Goal: Communication & Community: Answer question/provide support

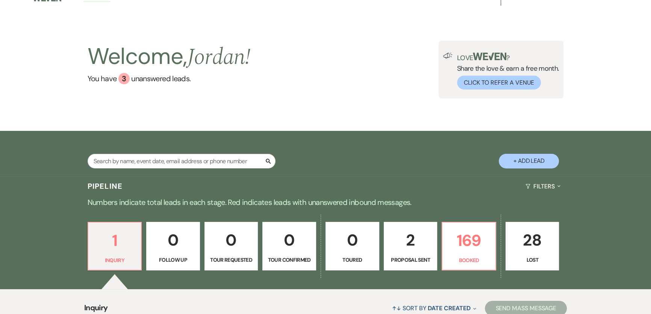
scroll to position [173, 0]
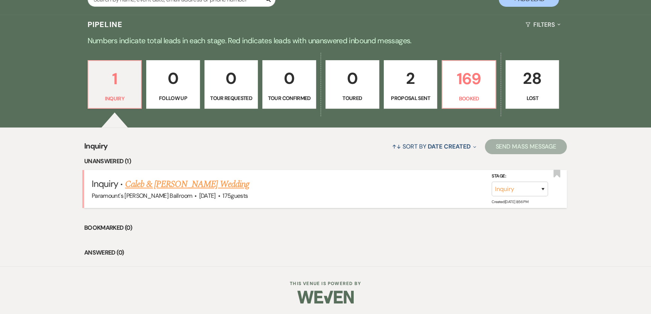
click at [164, 188] on link "Caleb & [PERSON_NAME] Wedding" at bounding box center [187, 184] width 124 height 14
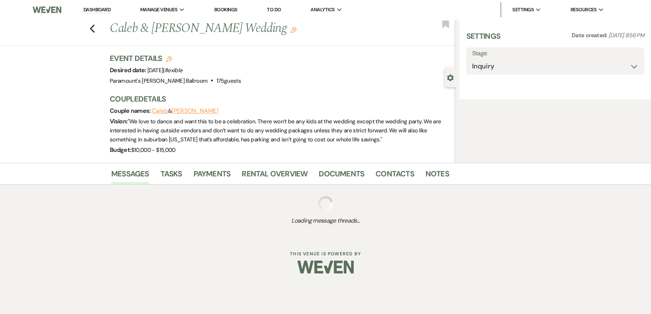
select select "1"
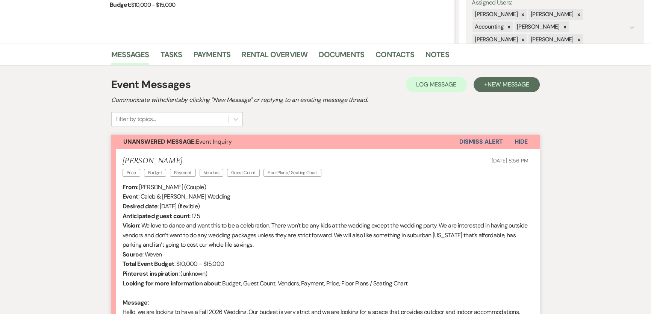
scroll to position [136, 0]
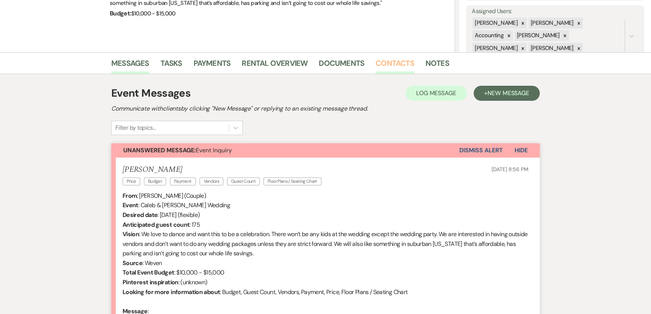
click at [392, 61] on link "Contacts" at bounding box center [395, 65] width 39 height 17
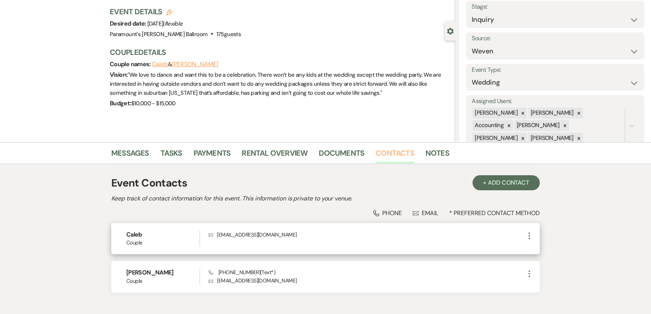
scroll to position [91, 0]
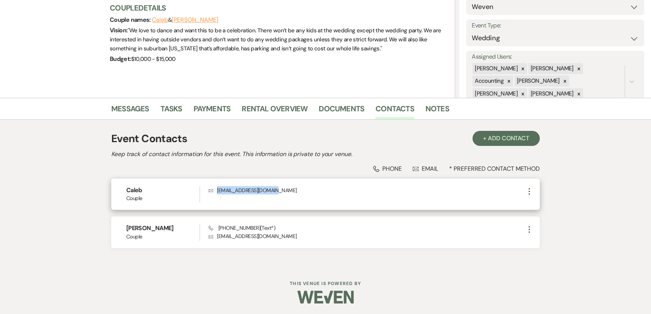
drag, startPoint x: 280, startPoint y: 191, endPoint x: 216, endPoint y: 191, distance: 63.5
click at [216, 191] on p "Envelope [EMAIL_ADDRESS][DOMAIN_NAME]" at bounding box center [367, 190] width 316 height 8
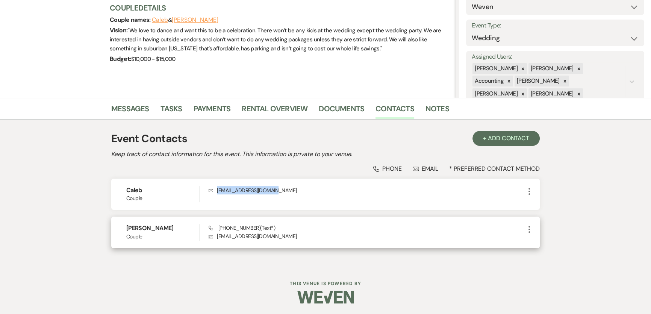
copy p "[EMAIL_ADDRESS][DOMAIN_NAME]"
click at [155, 225] on h6 "[PERSON_NAME]" at bounding box center [162, 228] width 73 height 8
drag, startPoint x: 154, startPoint y: 228, endPoint x: 116, endPoint y: 229, distance: 38.0
click at [116, 229] on div "[PERSON_NAME] Couple Phone [PHONE_NUMBER] (Text*) Envelope [EMAIL_ADDRESS][DOMA…" at bounding box center [325, 232] width 429 height 31
copy h6 "[PERSON_NAME]"
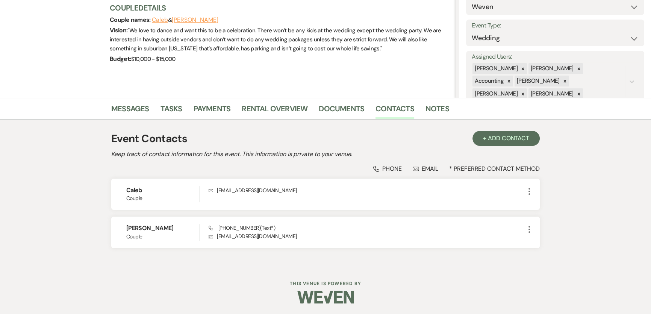
click at [330, 165] on div "Phone Phone Envelope Email * Preferred Contact Method" at bounding box center [325, 169] width 429 height 8
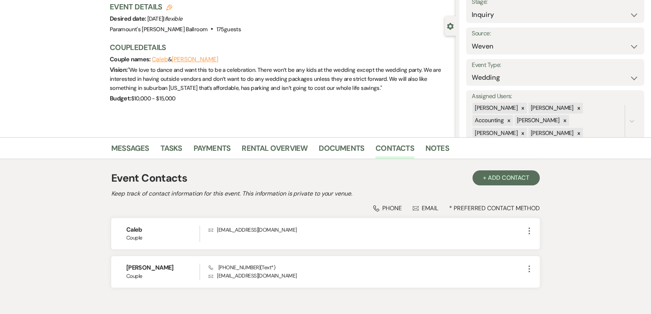
scroll to position [68, 0]
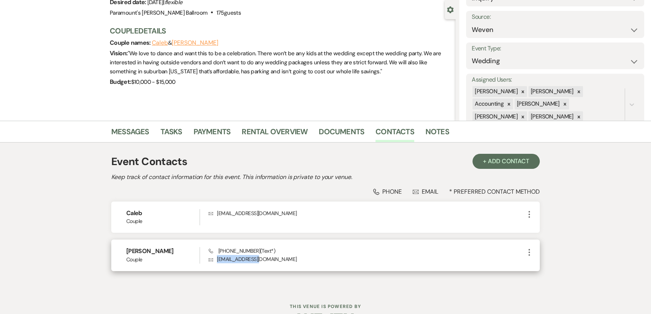
drag, startPoint x: 263, startPoint y: 258, endPoint x: 215, endPoint y: 261, distance: 47.5
click at [215, 261] on p "Envelope [EMAIL_ADDRESS][DOMAIN_NAME]" at bounding box center [367, 259] width 316 height 8
copy p "[EMAIL_ADDRESS][DOMAIN_NAME]"
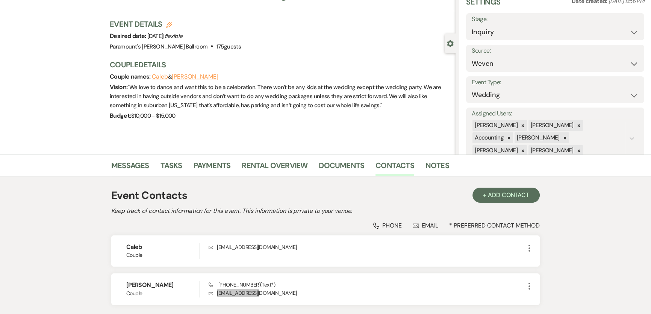
scroll to position [34, 0]
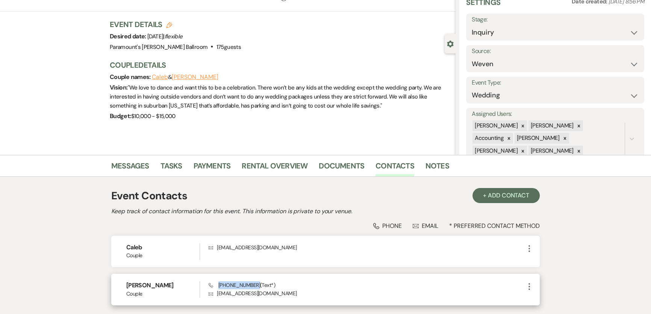
drag, startPoint x: 218, startPoint y: 283, endPoint x: 252, endPoint y: 285, distance: 34.3
click at [252, 285] on span "Phone [PHONE_NUMBER] (Text*)" at bounding box center [242, 285] width 67 height 7
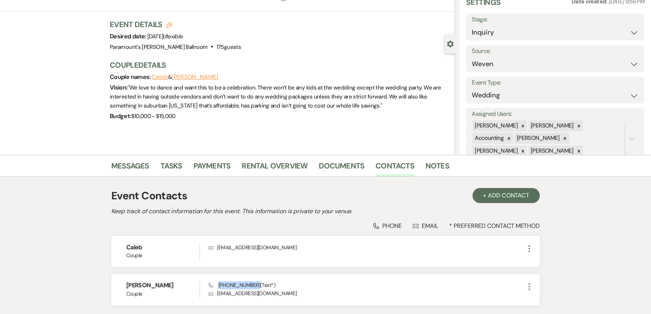
copy span "[PHONE_NUMBER]"
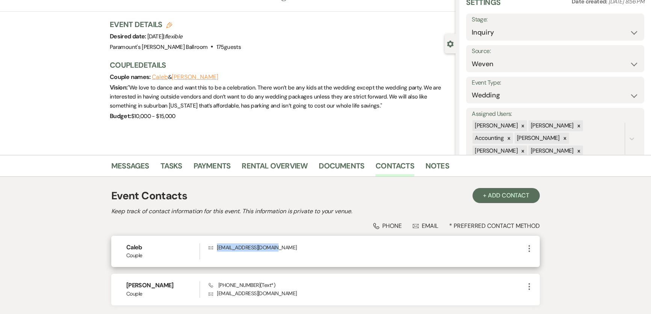
drag, startPoint x: 279, startPoint y: 247, endPoint x: 217, endPoint y: 245, distance: 62.5
click at [217, 245] on p "Envelope [EMAIL_ADDRESS][DOMAIN_NAME]" at bounding box center [367, 247] width 316 height 8
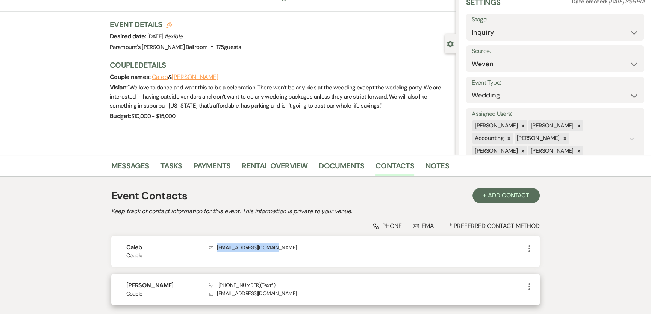
copy p "[EMAIL_ADDRESS][DOMAIN_NAME]"
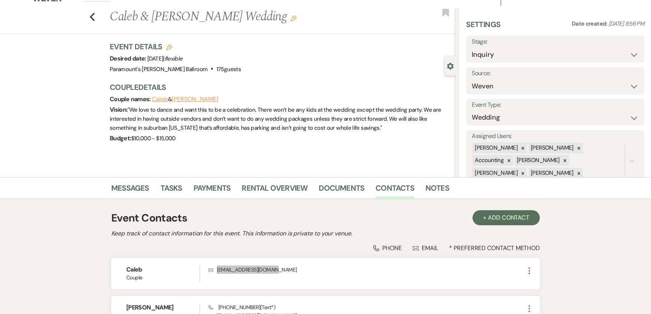
scroll to position [0, 0]
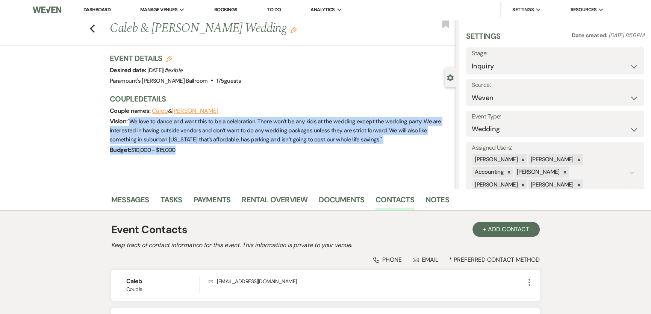
drag, startPoint x: 195, startPoint y: 147, endPoint x: 135, endPoint y: 121, distance: 65.3
click at [135, 121] on div "Couple Details Couple names: Caleb & [PERSON_NAME] Vision: " We love to dance a…" at bounding box center [279, 125] width 338 height 62
click at [424, 135] on div "Vision: " We love to dance and want this to be a celebration. There won’t be an…" at bounding box center [279, 130] width 338 height 29
drag, startPoint x: 335, startPoint y: 140, endPoint x: 134, endPoint y: 120, distance: 202.5
click at [134, 120] on span "" We love to dance and want this to be a celebration. There won’t be any kids a…" at bounding box center [275, 131] width 331 height 26
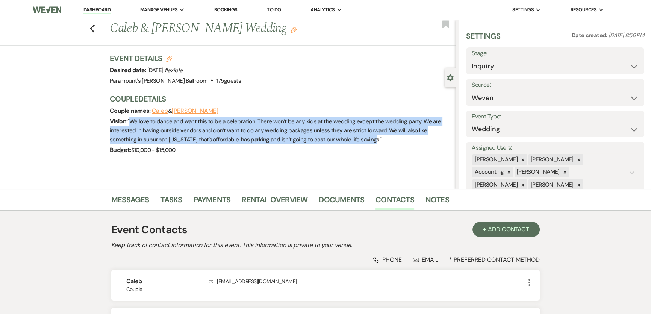
copy span "We love to dance and want this to be a celebration. There won’t be any kids at …"
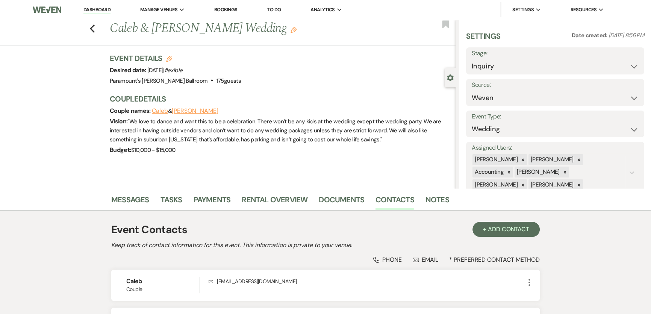
click at [413, 226] on div "Event Contacts + Add Contact" at bounding box center [325, 230] width 429 height 16
click at [133, 202] on link "Messages" at bounding box center [130, 202] width 38 height 17
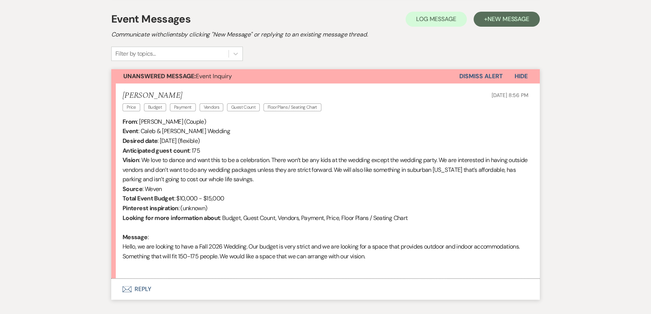
scroll to position [255, 0]
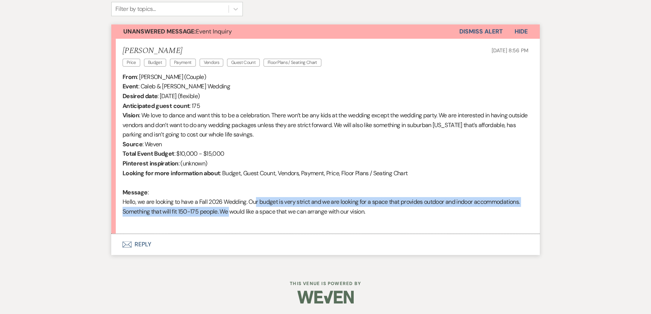
drag, startPoint x: 252, startPoint y: 202, endPoint x: 228, endPoint y: 212, distance: 25.9
click at [228, 212] on div "From : [PERSON_NAME] (Couple) Event : [PERSON_NAME] & [PERSON_NAME] Wedding Des…" at bounding box center [326, 149] width 406 height 154
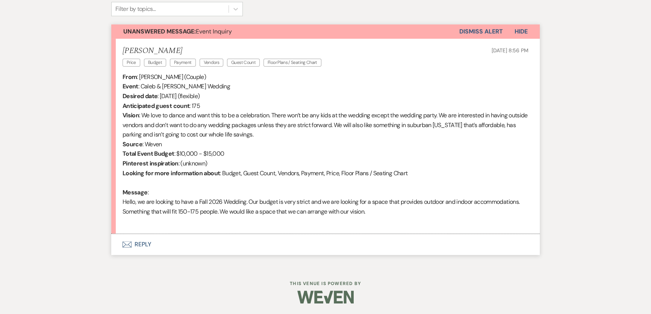
click at [289, 217] on div "From : [PERSON_NAME] (Couple) Event : [PERSON_NAME] & [PERSON_NAME] Wedding Des…" at bounding box center [326, 149] width 406 height 154
drag, startPoint x: 124, startPoint y: 199, endPoint x: 376, endPoint y: 211, distance: 252.3
click at [376, 211] on div "From : [PERSON_NAME] (Couple) Event : [PERSON_NAME] & [PERSON_NAME] Wedding Des…" at bounding box center [326, 149] width 406 height 154
copy div "Hello, we are looking to have a Fall 2026 Wedding. Our budget is very strict an…"
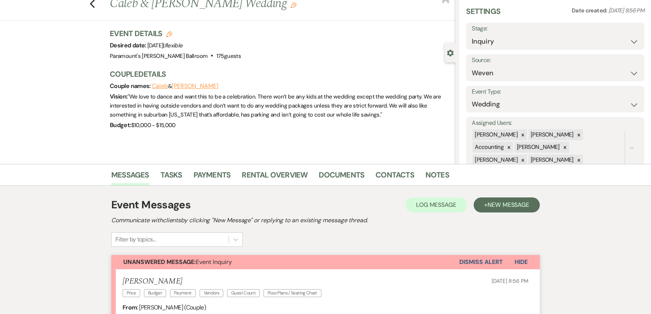
scroll to position [0, 0]
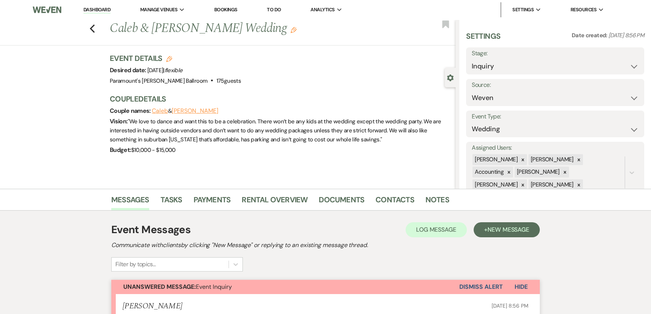
click at [165, 24] on h1 "Caleb & [PERSON_NAME] Wedding Edit" at bounding box center [247, 29] width 274 height 18
click at [395, 204] on link "Contacts" at bounding box center [395, 202] width 39 height 17
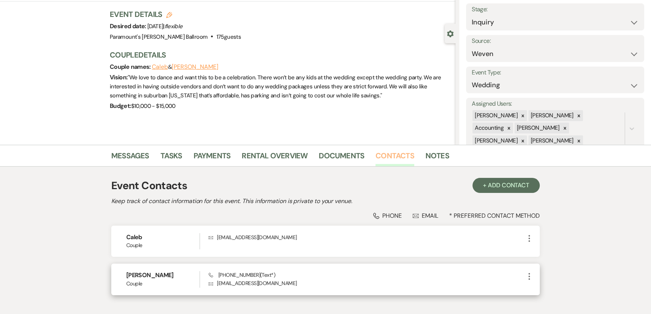
scroll to position [91, 0]
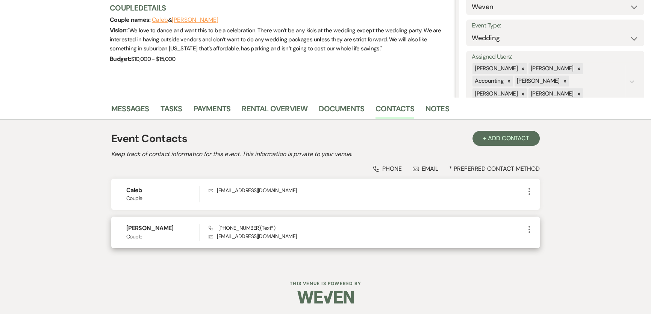
click at [229, 238] on p "Envelope [EMAIL_ADDRESS][DOMAIN_NAME]" at bounding box center [367, 236] width 316 height 8
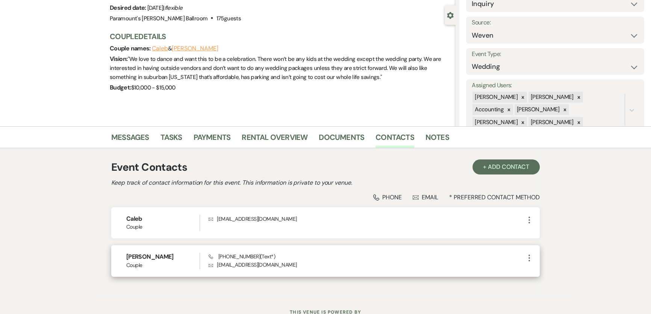
scroll to position [23, 0]
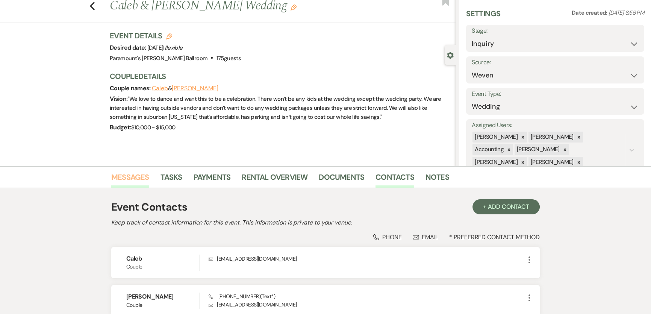
click at [132, 173] on link "Messages" at bounding box center [130, 179] width 38 height 17
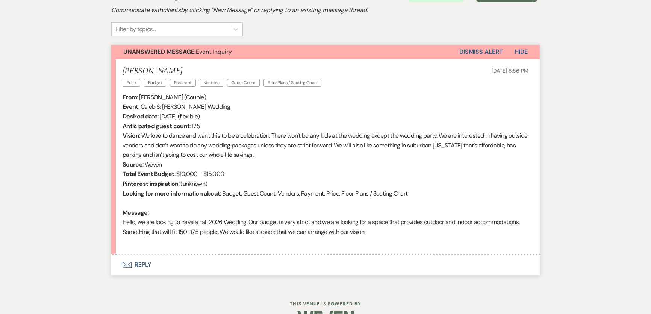
scroll to position [255, 0]
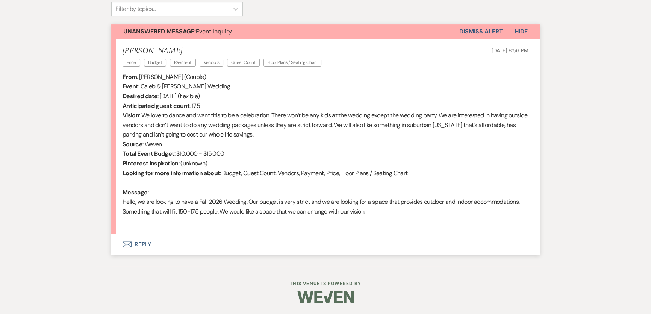
click at [143, 243] on button "Envelope Reply" at bounding box center [325, 244] width 429 height 21
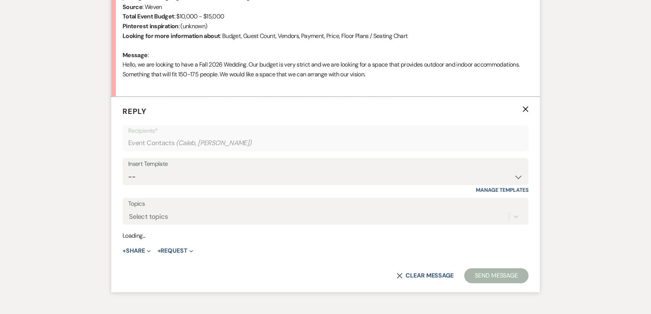
scroll to position [399, 0]
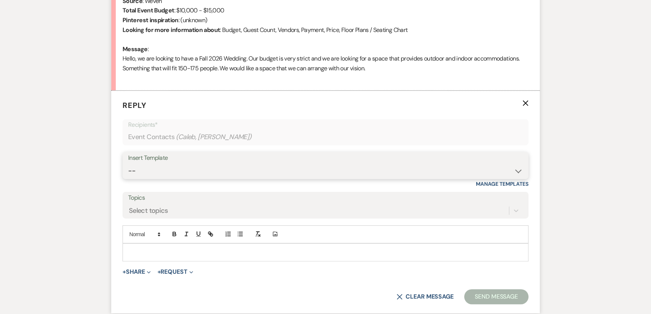
click at [178, 168] on select "-- Weven Planning Portal Introduction (Booked Events) 6 Month Consultation 9 Mo…" at bounding box center [325, 171] width 395 height 15
select select "1491"
click at [128, 164] on select "-- Weven Planning Portal Introduction (Booked Events) 6 Month Consultation 9 Mo…" at bounding box center [325, 171] width 395 height 15
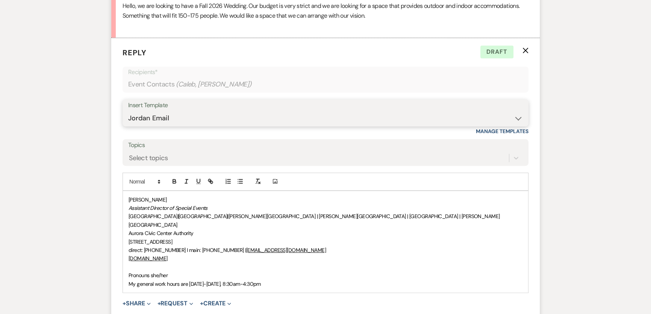
scroll to position [501, 0]
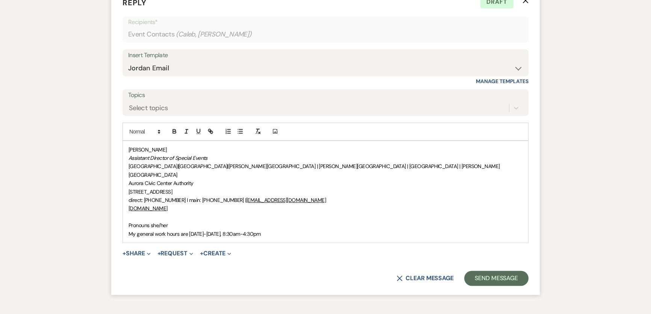
click at [128, 150] on div "[PERSON_NAME] Assistant Director of Special Events [GEOGRAPHIC_DATA] | [GEOGRAP…" at bounding box center [325, 192] width 405 height 102
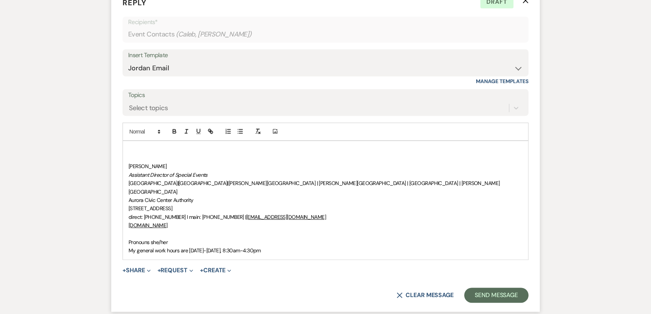
click at [210, 150] on p at bounding box center [326, 150] width 394 height 8
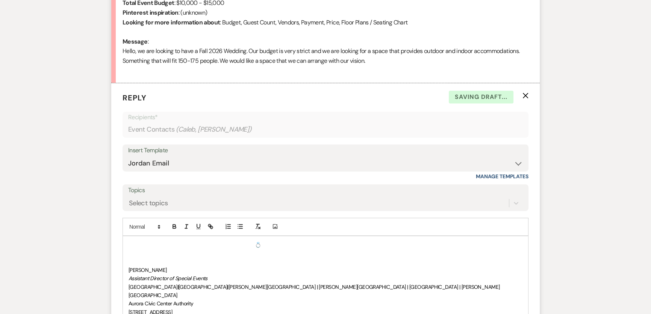
scroll to position [467, 0]
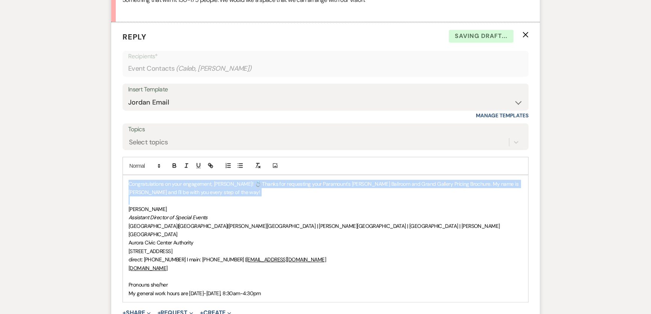
drag, startPoint x: 269, startPoint y: 199, endPoint x: 93, endPoint y: 150, distance: 183.1
click at [93, 150] on div "Messages Tasks Payments Rental Overview Documents Contacts Notes Event Messages…" at bounding box center [325, 48] width 651 height 653
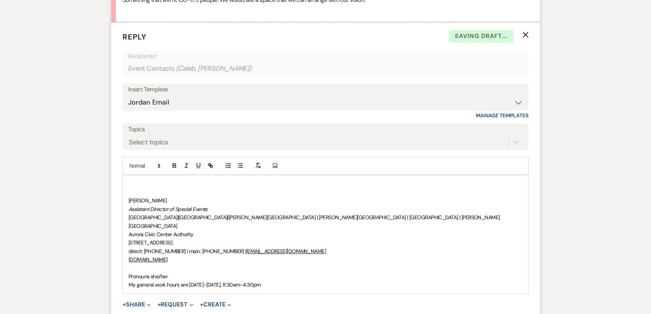
drag, startPoint x: 151, startPoint y: 176, endPoint x: 193, endPoint y: 182, distance: 42.2
click at [151, 176] on div "﻿ [PERSON_NAME] Assistant Director of Special Events [GEOGRAPHIC_DATA] | [GEOGR…" at bounding box center [325, 234] width 405 height 118
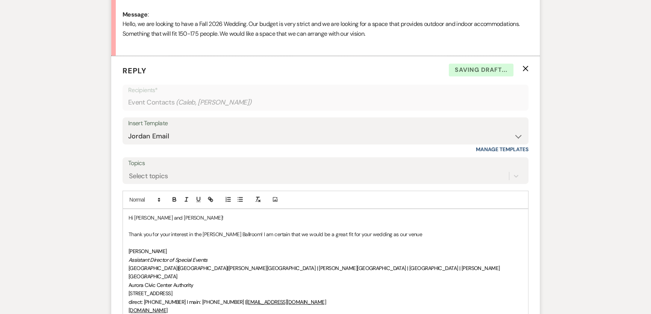
scroll to position [433, 0]
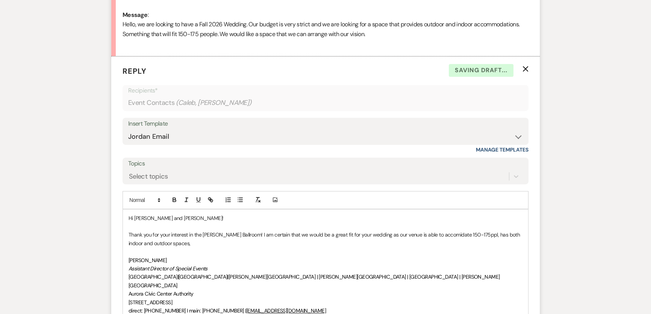
click at [425, 234] on p "Thank you for your interest in the [PERSON_NAME] Ballroom! I am certain that we…" at bounding box center [326, 238] width 394 height 17
click at [482, 240] on p "Thank you for your interest in the [PERSON_NAME] Ballroom! I am certain that we…" at bounding box center [326, 238] width 394 height 17
click at [472, 236] on p "Thank you for your interest in the [PERSON_NAME] Ballroom! I am certain that we…" at bounding box center [326, 238] width 394 height 17
click at [442, 256] on p "[PERSON_NAME]" at bounding box center [326, 260] width 394 height 8
click at [271, 242] on p "Thank you for your interest in the [PERSON_NAME] Ballroom! I am certain that we…" at bounding box center [326, 238] width 394 height 17
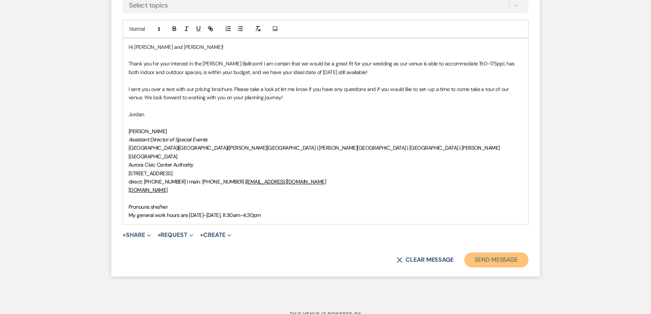
click at [496, 256] on button "Send Message" at bounding box center [496, 259] width 64 height 15
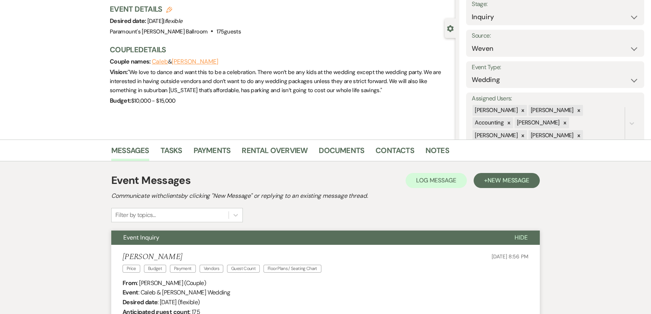
scroll to position [0, 0]
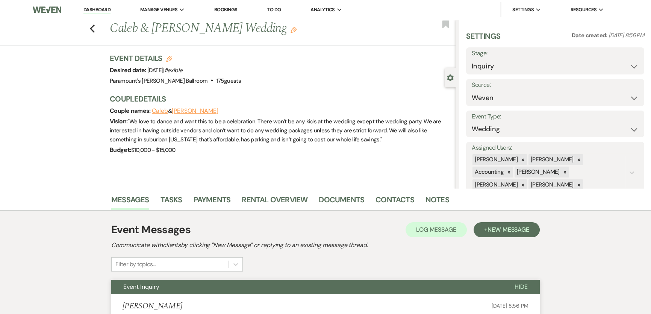
click at [96, 12] on link "Dashboard" at bounding box center [96, 9] width 27 height 7
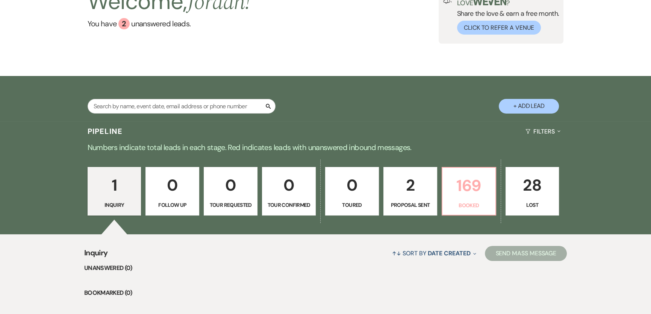
scroll to position [68, 0]
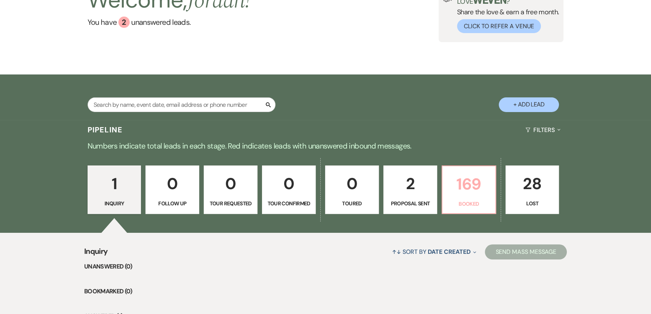
click at [478, 194] on p "169" at bounding box center [469, 183] width 44 height 25
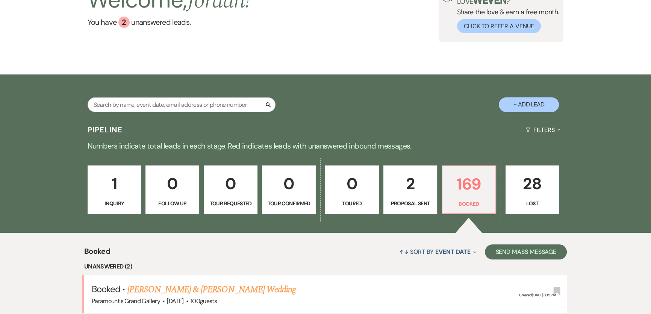
click at [173, 127] on div "Pipeline Filters Expand" at bounding box center [325, 130] width 541 height 20
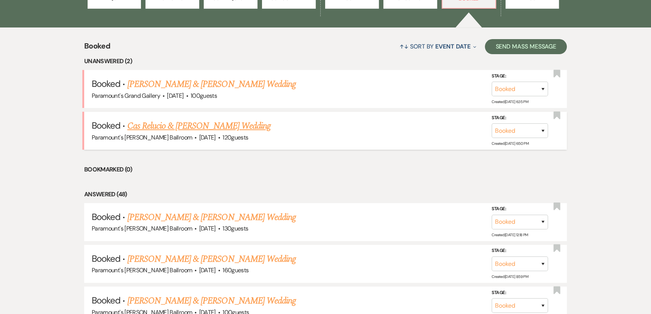
click at [183, 125] on link "Cas Relucio & [PERSON_NAME] Wedding" at bounding box center [198, 126] width 143 height 14
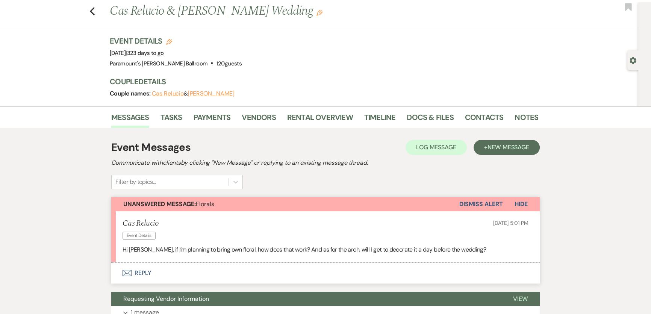
scroll to position [34, 0]
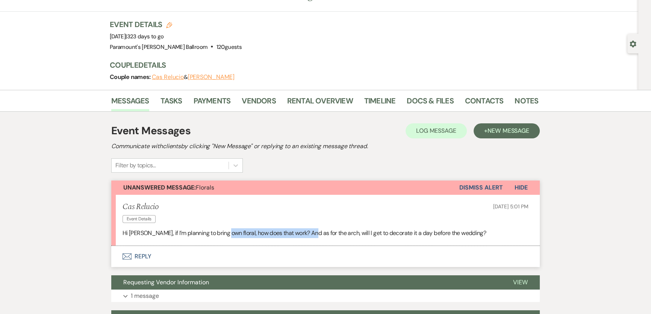
drag, startPoint x: 226, startPoint y: 229, endPoint x: 313, endPoint y: 232, distance: 87.7
click at [313, 232] on p "Hi [PERSON_NAME], if I’m planning to bring own floral, how does that work? And …" at bounding box center [326, 233] width 406 height 10
click at [410, 232] on p "Hi [PERSON_NAME], if I’m planning to bring own floral, how does that work? And …" at bounding box center [326, 233] width 406 height 10
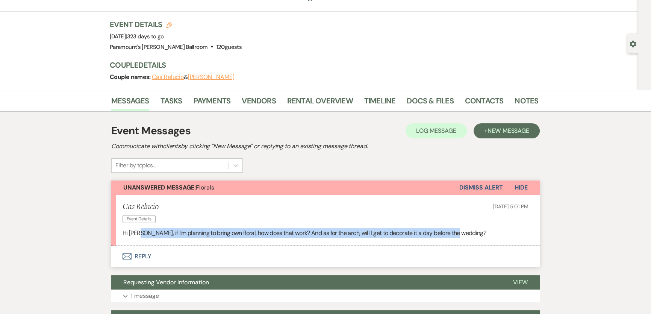
drag, startPoint x: 459, startPoint y: 237, endPoint x: 142, endPoint y: 234, distance: 317.0
click at [142, 234] on p "Hi [PERSON_NAME], if I’m planning to bring own floral, how does that work? And …" at bounding box center [326, 233] width 406 height 10
click at [194, 233] on p "Hi [PERSON_NAME], if I’m planning to bring own floral, how does that work? And …" at bounding box center [326, 233] width 406 height 10
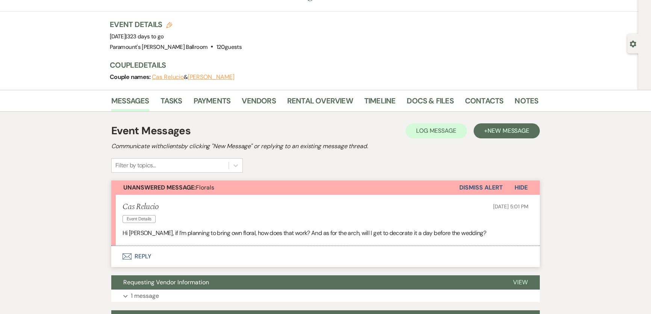
click at [284, 253] on button "Envelope Reply" at bounding box center [325, 256] width 429 height 21
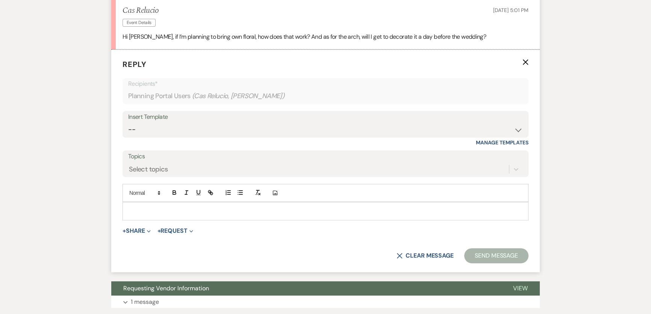
scroll to position [234, 0]
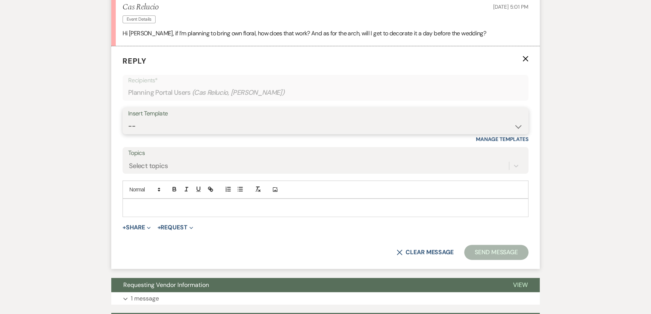
click at [168, 125] on select "-- Weven Planning Portal Introduction (Booked Events) 6 Month Consultation 9 Mo…" at bounding box center [325, 126] width 395 height 15
select select "1491"
click at [128, 119] on select "-- Weven Planning Portal Introduction (Booked Events) 6 Month Consultation 9 Mo…" at bounding box center [325, 126] width 395 height 15
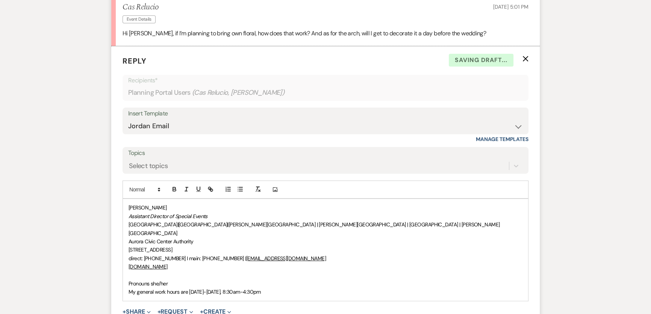
click at [124, 209] on div "[PERSON_NAME] Assistant Director of Special Events [GEOGRAPHIC_DATA] | [GEOGRAP…" at bounding box center [325, 250] width 405 height 102
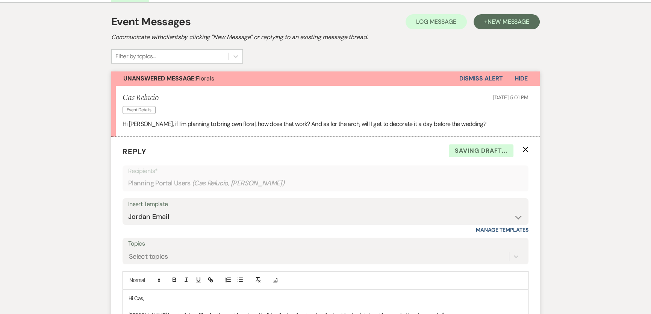
scroll to position [308, 0]
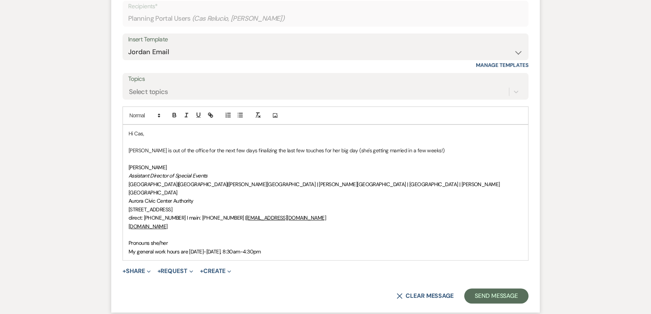
click at [226, 153] on p "[PERSON_NAME] is out of the office for the next few days finalizing the last fe…" at bounding box center [326, 150] width 394 height 8
click at [247, 151] on p "[PERSON_NAME] is out of the office for the next few days finalizing the last fe…" at bounding box center [326, 150] width 394 height 8
click at [458, 153] on p "[PERSON_NAME] is out of the office for the next few days, finalizing the last f…" at bounding box center [326, 150] width 394 height 8
click at [449, 150] on p "[PERSON_NAME] is out of the office for the next few days, finalizing the last f…" at bounding box center [326, 150] width 394 height 8
click at [422, 150] on p "[PERSON_NAME] is out of the office for the next few days, finalizing the last f…" at bounding box center [326, 150] width 394 height 8
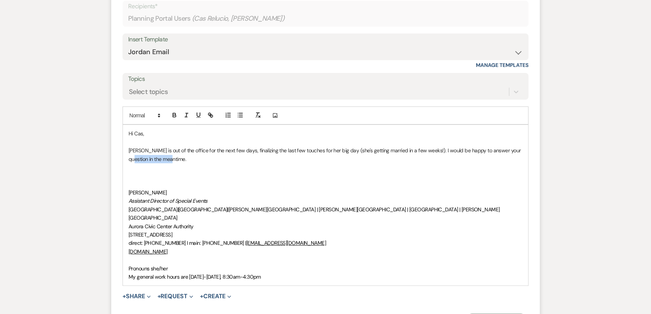
drag, startPoint x: 259, startPoint y: 156, endPoint x: 517, endPoint y: 151, distance: 258.0
click at [517, 151] on p "[PERSON_NAME] is out of the office for the next few days, finalizing the last f…" at bounding box center [326, 154] width 394 height 17
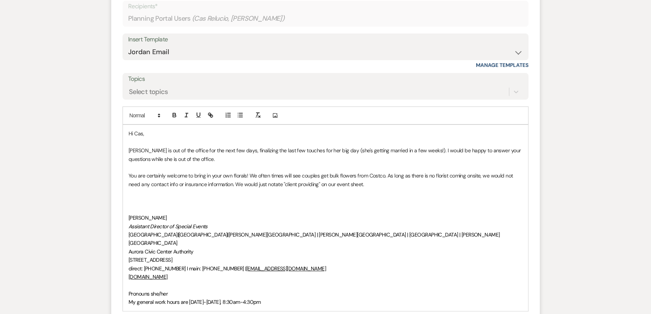
click at [379, 185] on p "You are certainly welcome to bring in your own florals! We often times will see…" at bounding box center [326, 179] width 394 height 17
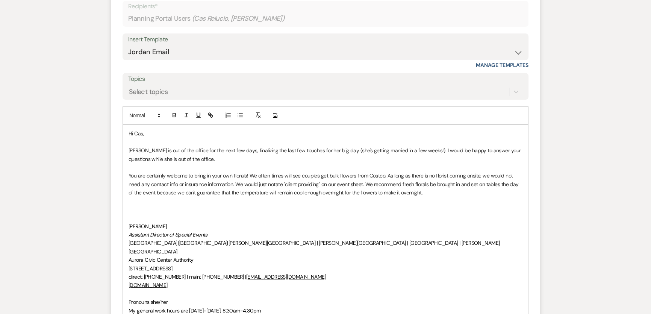
click at [161, 193] on p "You are certainly welcome to bring in your own florals! We often times will see…" at bounding box center [326, 183] width 394 height 25
click at [405, 220] on p at bounding box center [326, 218] width 394 height 8
drag, startPoint x: 451, startPoint y: 190, endPoint x: 176, endPoint y: 193, distance: 274.5
click at [176, 193] on p "You are certainly welcome to bring in your own florals! We often times will see…" at bounding box center [326, 183] width 394 height 25
click at [240, 191] on p "You are certainly welcome to bring in your own florals! We often times will see…" at bounding box center [326, 183] width 394 height 25
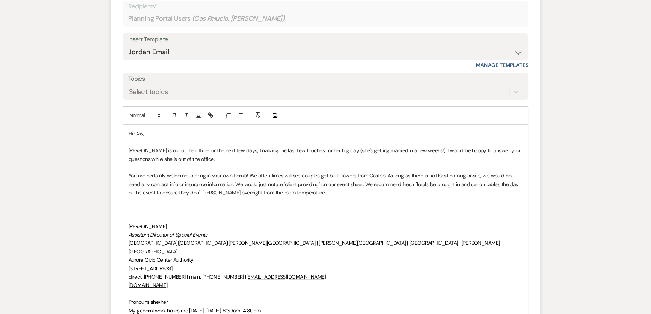
click at [266, 183] on p "You are certainly welcome to bring in your own florals! We often times will see…" at bounding box center [326, 183] width 394 height 25
click at [261, 184] on p "You are certainly welcome to bring in your own florals! We often times will see…" at bounding box center [326, 183] width 394 height 25
drag, startPoint x: 259, startPoint y: 183, endPoint x: 267, endPoint y: 183, distance: 7.5
click at [267, 183] on p "You are certainly welcome to bring in your own florals! We often times will see…" at bounding box center [326, 183] width 394 height 25
click at [385, 170] on p at bounding box center [326, 167] width 394 height 8
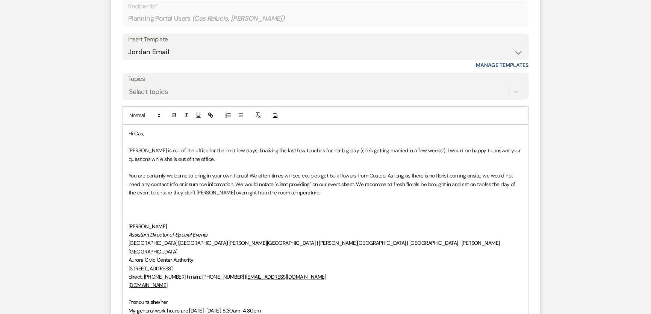
click at [382, 204] on p at bounding box center [326, 201] width 394 height 8
click at [372, 179] on p "You are certainly welcome to bring in your own florals! We often times will see…" at bounding box center [326, 183] width 394 height 25
click at [397, 185] on p "You are certainly welcome to bring in your own florals! We often times will see…" at bounding box center [326, 183] width 394 height 25
click at [343, 195] on p "You are certainly welcome to bring in your own florals! We often times will see…" at bounding box center [326, 183] width 394 height 25
click at [188, 192] on p "You are certainly welcome to bring in your own florals! We often times will see…" at bounding box center [326, 183] width 394 height 25
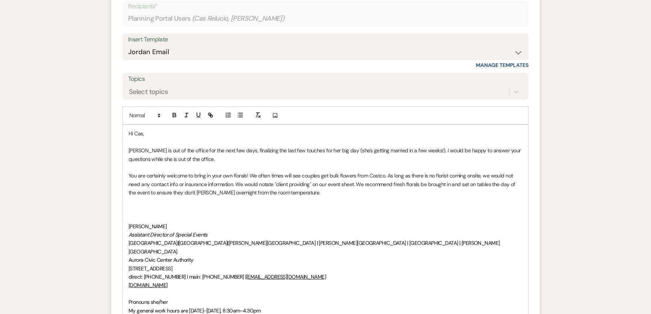
click at [231, 191] on p "You are certainly welcome to bring in your own florals! We often times will see…" at bounding box center [326, 183] width 394 height 25
click at [298, 184] on p "You are certainly welcome to bring in your own florals! We often times will see…" at bounding box center [326, 183] width 394 height 25
drag, startPoint x: 296, startPoint y: 192, endPoint x: 359, endPoint y: 188, distance: 62.6
click at [296, 192] on p "You are certainly welcome to bring in your own florals! We often times will see…" at bounding box center [326, 183] width 394 height 25
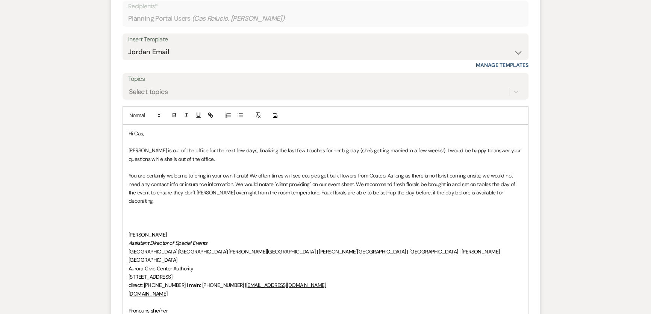
click at [356, 192] on p "You are certainly welcome to bring in your own florals! We often times will see…" at bounding box center [326, 188] width 394 height 34
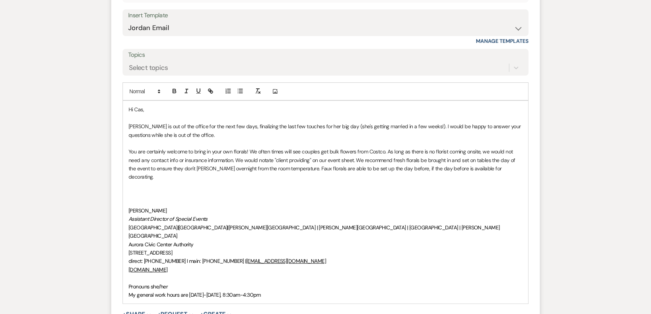
scroll to position [342, 0]
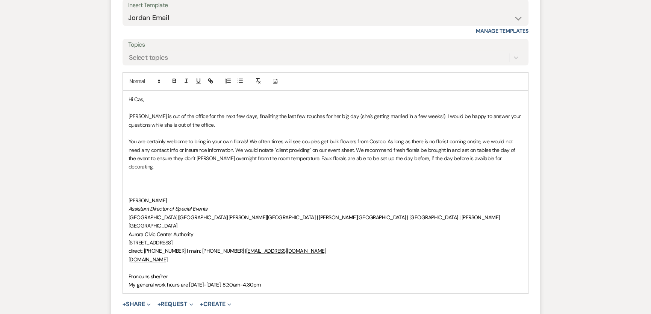
click at [314, 160] on p "You are certainly welcome to bring in your own florals! We often times will see…" at bounding box center [326, 154] width 394 height 34
click at [322, 161] on p "You are certainly welcome to bring in your own florals! We often times will see…" at bounding box center [326, 154] width 394 height 34
click at [330, 159] on p "You are certainly welcome to bring in your own florals! We often times will see…" at bounding box center [326, 154] width 394 height 34
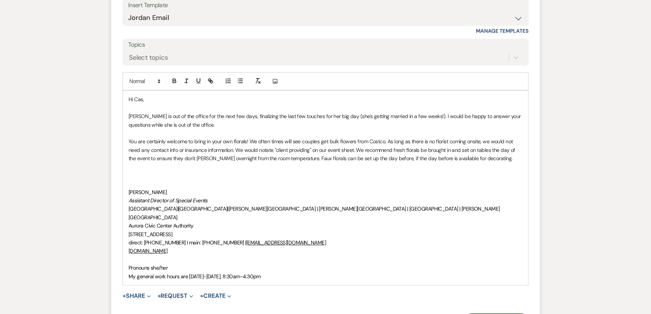
click at [419, 166] on p at bounding box center [326, 166] width 394 height 8
click at [506, 158] on p "You are certainly welcome to bring in your own florals! We often times will see…" at bounding box center [326, 149] width 394 height 25
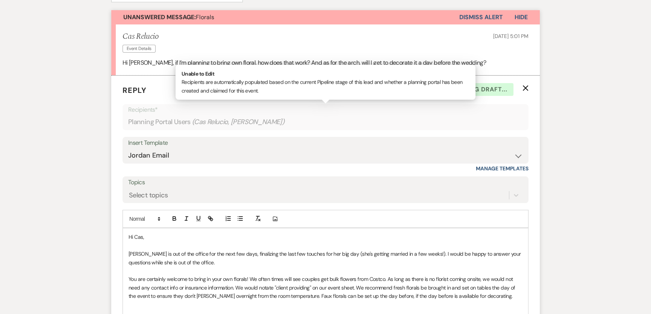
scroll to position [171, 0]
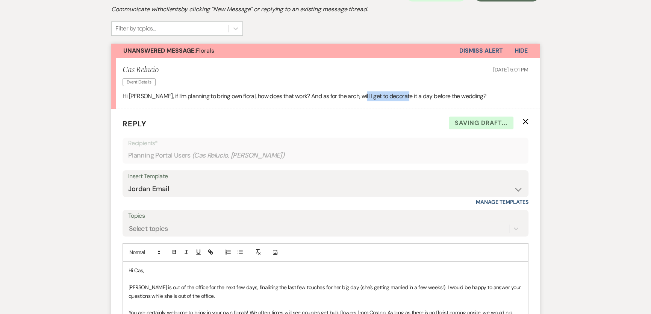
drag, startPoint x: 402, startPoint y: 93, endPoint x: 358, endPoint y: 96, distance: 44.1
click at [358, 96] on p "Hi [PERSON_NAME], if I’m planning to bring own floral, how does that work? And …" at bounding box center [326, 96] width 406 height 10
click at [418, 96] on p "Hi [PERSON_NAME], if I’m planning to bring own floral, how does that work? And …" at bounding box center [326, 96] width 406 height 10
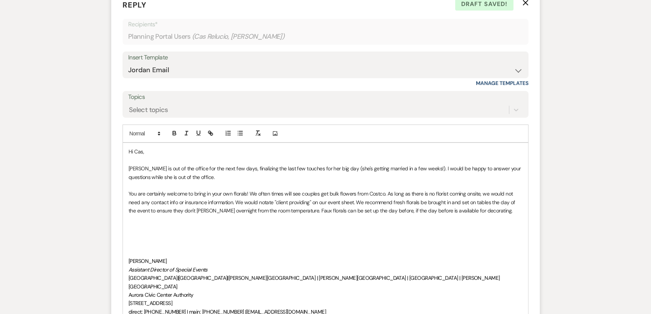
scroll to position [308, 0]
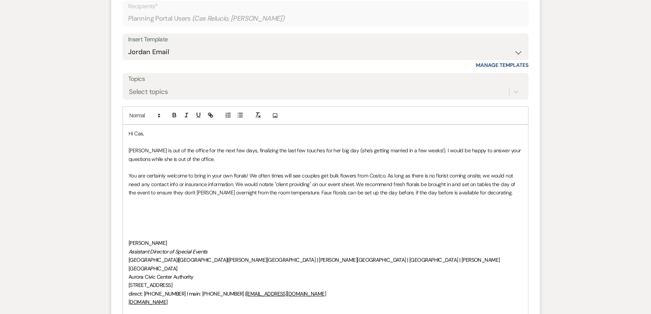
click at [259, 203] on p at bounding box center [326, 201] width 394 height 8
click at [260, 212] on p at bounding box center [326, 209] width 394 height 8
click at [239, 203] on p at bounding box center [326, 201] width 394 height 8
click at [242, 211] on p at bounding box center [326, 209] width 394 height 8
click at [230, 191] on p "You are certainly welcome to bring in your own florals! We often times will see…" at bounding box center [326, 183] width 394 height 25
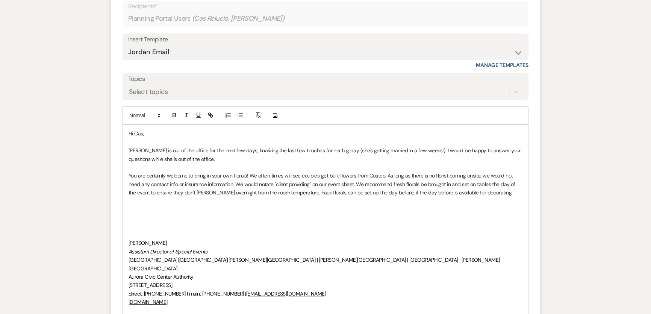
click at [239, 199] on p at bounding box center [326, 201] width 394 height 8
click at [235, 195] on p "You are certainly welcome to bring in your own florals! We often times will see…" at bounding box center [326, 183] width 394 height 25
click at [204, 194] on p "You are certainly welcome to bring in your own florals! We often times will see…" at bounding box center [326, 183] width 394 height 25
click at [351, 208] on p at bounding box center [326, 209] width 394 height 8
click at [316, 218] on p at bounding box center [326, 218] width 394 height 8
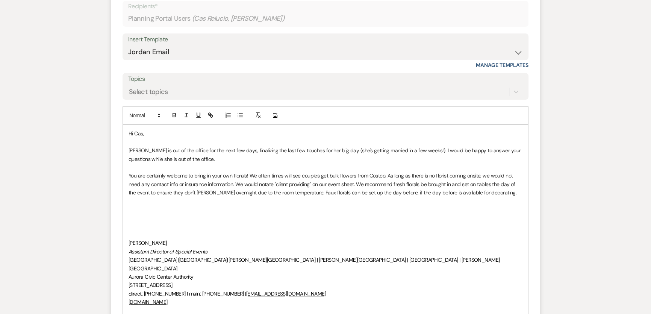
click at [256, 191] on p "You are certainly welcome to bring in your own florals! We often times will see…" at bounding box center [326, 183] width 394 height 25
click at [224, 197] on p at bounding box center [326, 201] width 394 height 8
click at [235, 211] on p at bounding box center [326, 209] width 394 height 8
click at [213, 194] on p "You are certainly welcome to bring in your own florals! We often times will see…" at bounding box center [326, 183] width 394 height 25
drag, startPoint x: 182, startPoint y: 191, endPoint x: 260, endPoint y: 196, distance: 77.6
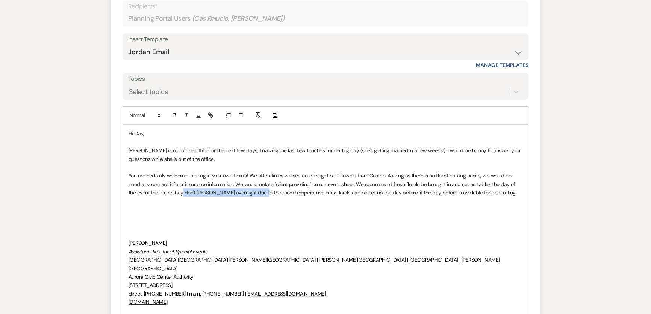
click at [260, 196] on p "You are certainly welcome to bring in your own florals! We often times will see…" at bounding box center [326, 183] width 394 height 25
click at [273, 224] on p at bounding box center [326, 226] width 394 height 8
drag, startPoint x: 223, startPoint y: 198, endPoint x: 251, endPoint y: 214, distance: 32.7
click at [251, 213] on div "Hi Cas, [PERSON_NAME] is out of the office for the next few days, finalizing th…" at bounding box center [325, 230] width 405 height 211
click at [256, 215] on p at bounding box center [326, 218] width 394 height 8
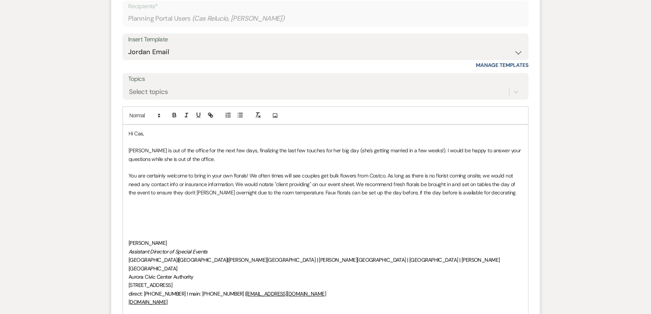
click at [230, 192] on p "You are certainly welcome to bring in your own florals! We often times will see…" at bounding box center [326, 183] width 394 height 25
click at [292, 191] on p "You are certainly welcome to bring in your own florals! We often times will see…" at bounding box center [326, 183] width 394 height 25
click at [454, 194] on p "You are certainly welcome to bring in your own florals! We often times will see…" at bounding box center [326, 183] width 394 height 25
drag, startPoint x: 389, startPoint y: 183, endPoint x: 476, endPoint y: 184, distance: 86.9
click at [476, 184] on p "You are certainly welcome to bring in your own florals! We often times will see…" at bounding box center [326, 183] width 394 height 25
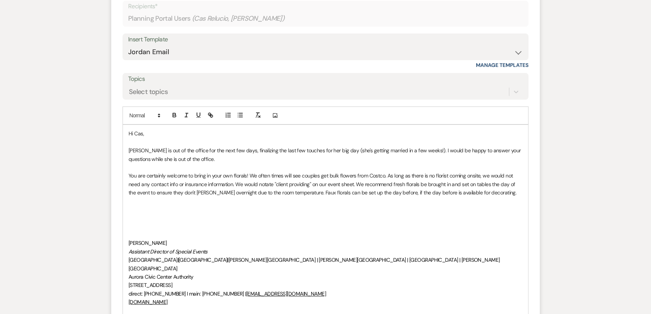
click at [504, 197] on p at bounding box center [326, 201] width 394 height 8
drag, startPoint x: 166, startPoint y: 176, endPoint x: 186, endPoint y: 176, distance: 19.9
click at [186, 176] on p "You are certainly welcome to bring in your own florals! We often times will see…" at bounding box center [326, 183] width 394 height 25
click at [227, 191] on p "You are certainly welcome to bring in your own florals! We often times will see…" at bounding box center [326, 183] width 394 height 25
click at [278, 177] on p "You are certainly welcome to bring in your own florals! We often times will see…" at bounding box center [326, 183] width 394 height 25
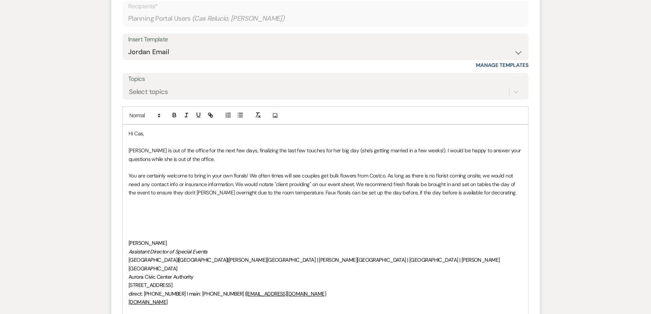
click at [280, 175] on p "You are certainly welcome to bring in your own florals! We often times will see…" at bounding box center [326, 183] width 394 height 25
click at [260, 179] on p "You are certainly welcome to bring in your own florals! We often will see coupl…" at bounding box center [326, 183] width 394 height 25
click at [299, 183] on p "You are certainly welcome to bring in your own florals! We often will see coupl…" at bounding box center [326, 183] width 394 height 25
click at [373, 176] on p "You are certainly welcome to bring in your own florals! We often will see coupl…" at bounding box center [326, 183] width 394 height 25
click at [403, 178] on p "You are certainly welcome to bring in your own florals! We often will see coupl…" at bounding box center [326, 183] width 394 height 25
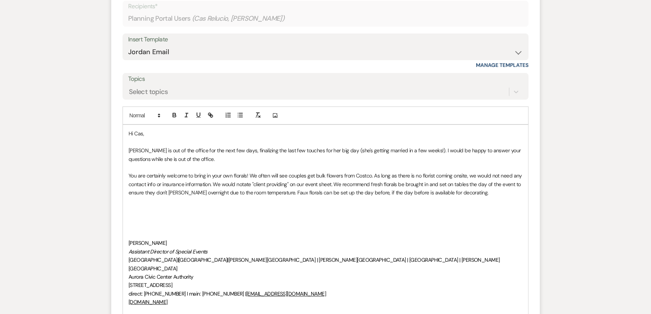
click at [365, 176] on p "You are certainly welcome to bring in your own florals! We often will see coupl…" at bounding box center [326, 183] width 394 height 25
click at [370, 176] on p "You are certainly welcome to bring in your own florals! We often will see coupl…" at bounding box center [326, 183] width 394 height 25
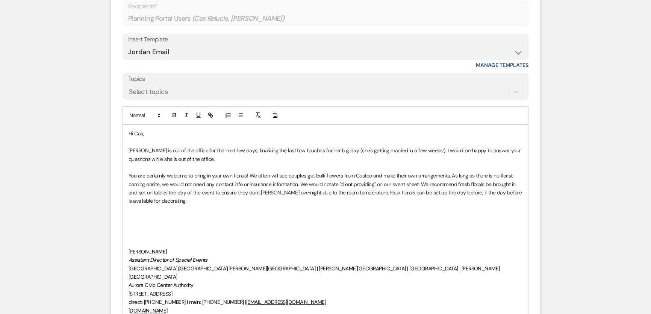
click at [426, 205] on p at bounding box center [326, 209] width 394 height 8
click at [132, 185] on p "You are certainly welcome to bring in your own florals! We often will see coupl…" at bounding box center [326, 188] width 394 height 34
click at [160, 188] on p "You are certainly welcome to bring in your own florals! We often will see coupl…" at bounding box center [326, 188] width 394 height 34
click at [191, 184] on p "You are certainly welcome to bring in your own florals! We often will see coupl…" at bounding box center [326, 188] width 394 height 34
click at [257, 189] on p "You are certainly welcome to bring in your own florals! We often will see coupl…" at bounding box center [326, 188] width 394 height 34
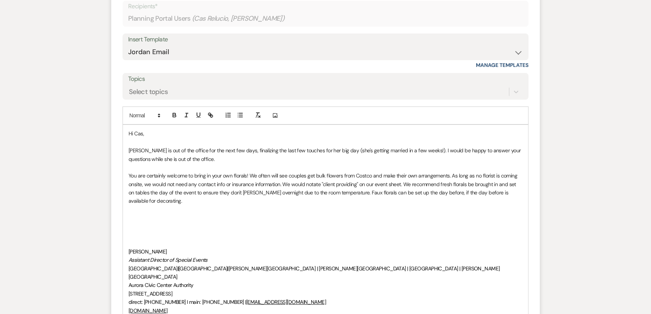
click at [271, 214] on p at bounding box center [326, 218] width 394 height 8
click at [286, 184] on p "You are certainly welcome to bring in your own florals! We often will see coupl…" at bounding box center [326, 188] width 394 height 34
click at [323, 192] on p "You are certainly welcome to bring in your own florals! We often will see coupl…" at bounding box center [326, 188] width 394 height 34
click at [368, 182] on p "You are certainly welcome to bring in your own florals! We often will see coupl…" at bounding box center [326, 188] width 394 height 34
click at [419, 187] on p "You are certainly welcome to bring in your own florals! We often will see coupl…" at bounding box center [326, 188] width 394 height 34
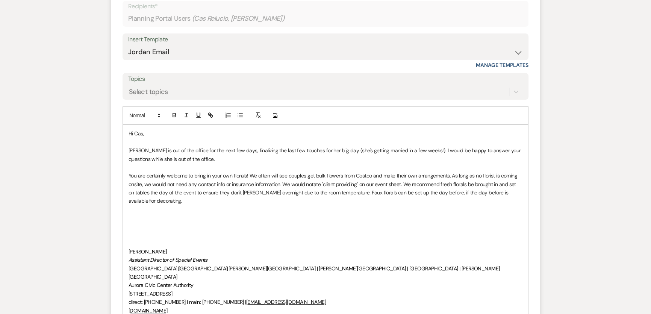
click at [454, 187] on p "You are certainly welcome to bring in your own florals! We often will see coupl…" at bounding box center [326, 188] width 394 height 34
click at [387, 205] on p at bounding box center [326, 209] width 394 height 8
click at [165, 205] on p at bounding box center [326, 209] width 394 height 8
click at [348, 194] on p "You are certainly welcome to bring in your own florals! We often will see coupl…" at bounding box center [326, 188] width 394 height 34
click at [401, 194] on p "You are certainly welcome to bring in your own florals! We often will see coupl…" at bounding box center [326, 188] width 394 height 34
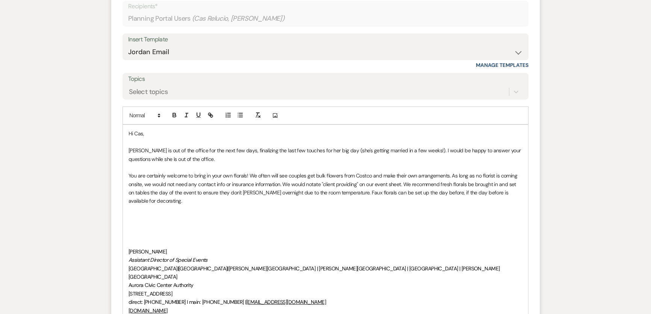
click at [444, 196] on p "You are certainly welcome to bring in your own florals! We often will see coupl…" at bounding box center [326, 188] width 394 height 34
click at [523, 200] on div "Hi Cas, [PERSON_NAME] is out of the office for the next few days, finalizing th…" at bounding box center [325, 235] width 405 height 220
click at [524, 191] on div "Hi Cas, [PERSON_NAME] is out of the office for the next few days, finalizing th…" at bounding box center [325, 235] width 405 height 220
drag, startPoint x: 521, startPoint y: 191, endPoint x: 578, endPoint y: 190, distance: 56.8
click at [521, 191] on p "You are certainly welcome to bring in your own florals! We often will see coupl…" at bounding box center [326, 188] width 394 height 34
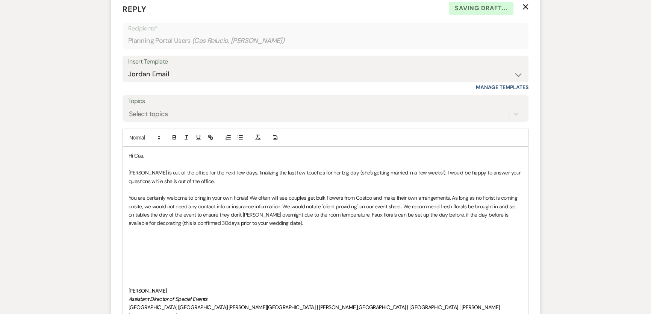
scroll to position [273, 0]
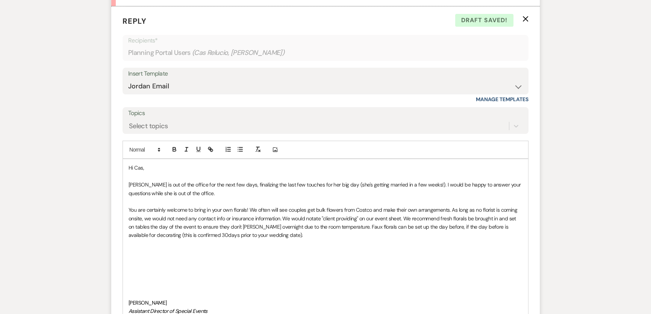
click at [354, 199] on p at bounding box center [326, 201] width 394 height 8
drag, startPoint x: 394, startPoint y: 182, endPoint x: 406, endPoint y: 182, distance: 12.0
click at [403, 184] on p "[PERSON_NAME] is out of the office for the next few days, finalizing the last f…" at bounding box center [326, 188] width 394 height 17
click at [387, 251] on p at bounding box center [326, 252] width 394 height 8
drag, startPoint x: 173, startPoint y: 264, endPoint x: 167, endPoint y: 256, distance: 9.6
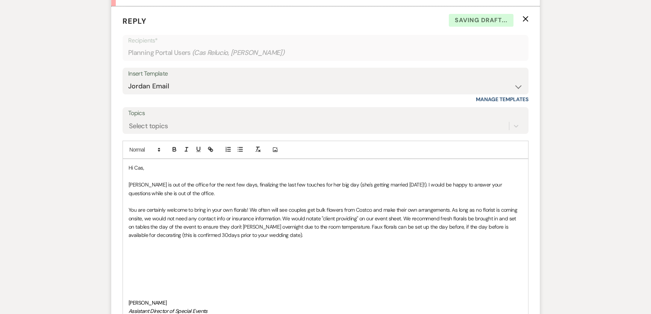
click at [173, 265] on p at bounding box center [326, 269] width 394 height 8
click at [160, 248] on p at bounding box center [326, 252] width 394 height 8
click at [163, 273] on p at bounding box center [326, 277] width 394 height 8
click at [159, 252] on p at bounding box center [326, 252] width 394 height 8
click at [278, 254] on p "In regards to the" at bounding box center [326, 252] width 394 height 8
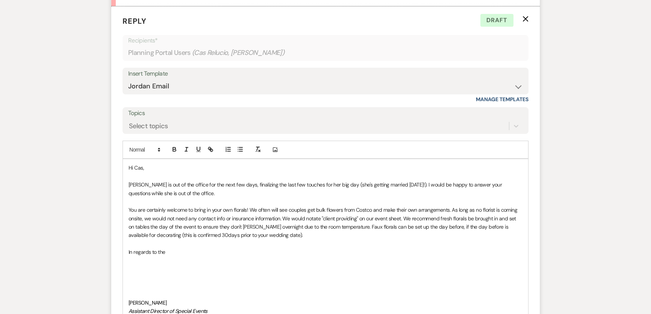
click at [144, 252] on p "In regards to the" at bounding box center [326, 252] width 394 height 8
click at [186, 253] on p "Inregards to the" at bounding box center [326, 252] width 394 height 8
click at [133, 252] on p "Inregards to the arch" at bounding box center [326, 252] width 394 height 8
click at [147, 252] on p "In regards to the arch" at bounding box center [326, 252] width 394 height 8
click at [150, 252] on p "In regards to the arch" at bounding box center [326, 252] width 394 height 8
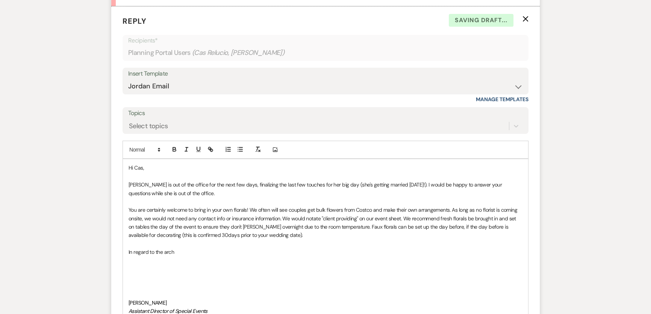
click at [222, 249] on p "In regard to the arch" at bounding box center [326, 252] width 394 height 8
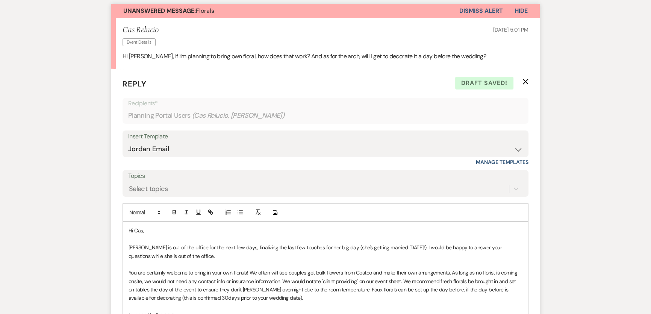
scroll to position [239, 0]
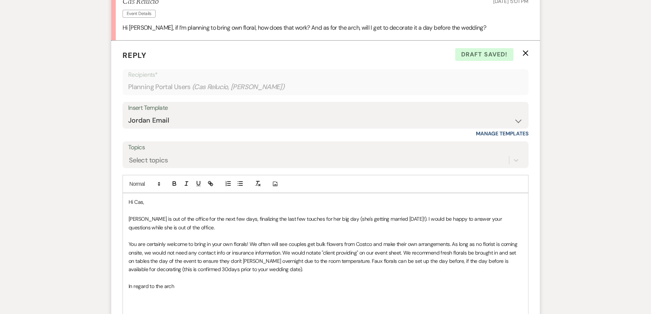
click at [199, 286] on p "In regard to the arch" at bounding box center [326, 286] width 394 height 8
click at [214, 286] on p "In regard to the arch decorating, typically the arch and ceremony chairs are no…" at bounding box center [326, 286] width 394 height 8
click at [316, 280] on p at bounding box center [326, 278] width 394 height 8
click at [332, 284] on p "In regard to the arch decorating, typicall,y the arch and ceremony chairs are n…" at bounding box center [326, 286] width 394 height 8
click at [218, 284] on p "In regard to the arch decorating, typicall,y the arch and ceremony chairs are n…" at bounding box center [326, 286] width 394 height 8
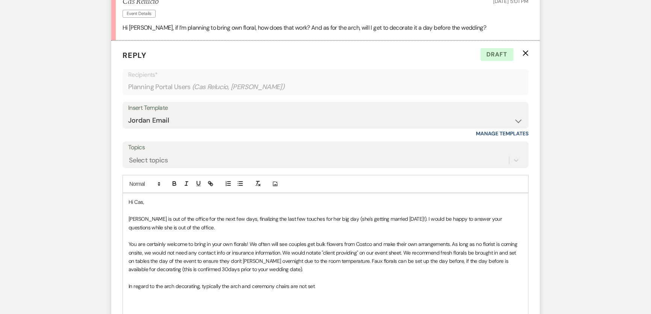
drag, startPoint x: 231, startPoint y: 286, endPoint x: 288, endPoint y: 291, distance: 57.4
click at [231, 286] on p "In regard to the arch decorating, typically the arch and ceremony chairs are no…" at bounding box center [326, 286] width 394 height 8
click at [212, 287] on p "In regard to the arch decorating, typically the ceremony arch and chairs are no…" at bounding box center [326, 286] width 394 height 8
click at [222, 285] on p "In regard to the arch decorating, typically the ceremony arch and chairs are no…" at bounding box center [326, 286] width 394 height 8
click at [301, 287] on p "In regard to the arch decorating, typically, the ceremony arch and chairs are n…" at bounding box center [326, 286] width 394 height 8
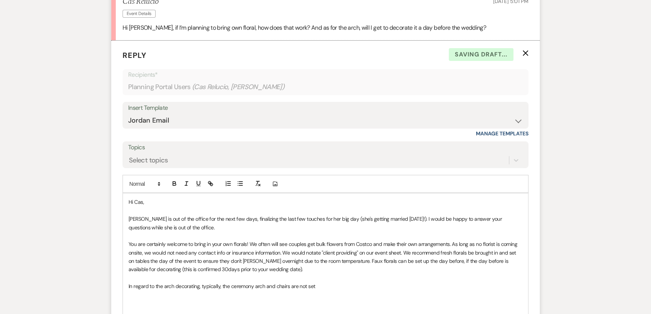
click at [320, 286] on p "In regard to the arch decorating, typically, the ceremony arch and chairs are n…" at bounding box center [326, 286] width 394 height 8
click at [321, 286] on p "In regard to the arch decorating, typically, the ceremony arch and chairs are n…" at bounding box center [326, 286] width 394 height 8
click at [389, 284] on p "In regard to the arch decorating, typically, the ceremony arch and chairs are n…" at bounding box center [326, 286] width 394 height 8
click at [322, 286] on p "In regard to the arch decorating, typically, the ceremony arch and chairs are n…" at bounding box center [326, 286] width 394 height 8
click at [410, 292] on p at bounding box center [326, 295] width 394 height 8
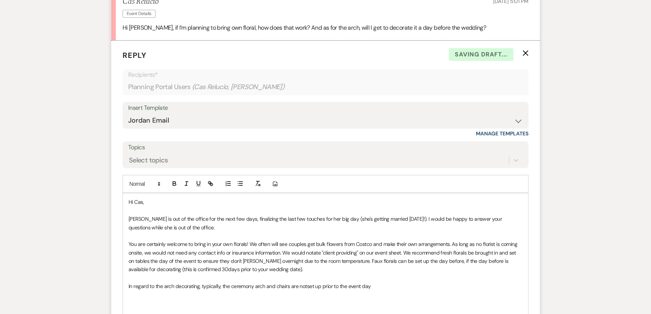
click at [410, 287] on p "In regard to the arch decorating, typically, the ceremony arch and chairs are n…" at bounding box center [326, 286] width 394 height 8
click at [308, 286] on p "In regard to the arch decorating, typically, the ceremony arch and chairs are n…" at bounding box center [326, 286] width 394 height 8
click at [413, 285] on p "In regard to the arch decorating, typically, the ceremony arch and chairs are n…" at bounding box center [326, 286] width 394 height 8
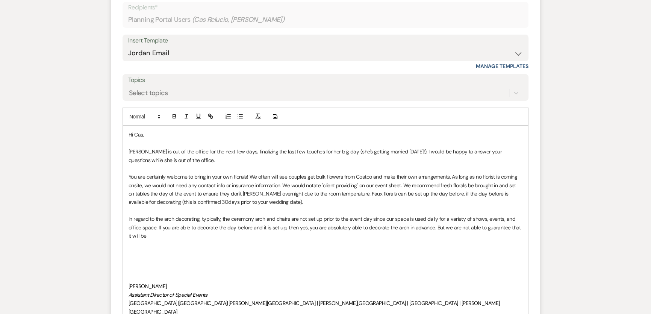
scroll to position [308, 0]
click at [157, 235] on p "In regard to the arch decorating, typically, the ceremony arch and chairs are n…" at bounding box center [326, 226] width 394 height 25
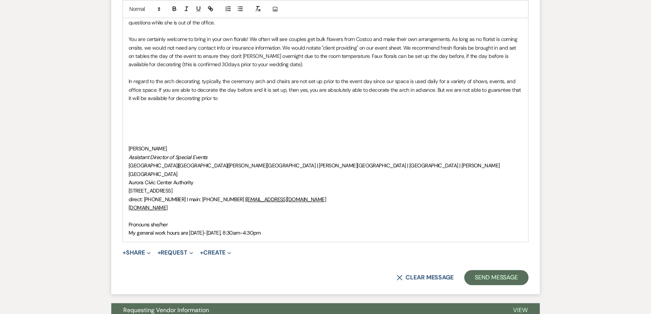
scroll to position [410, 0]
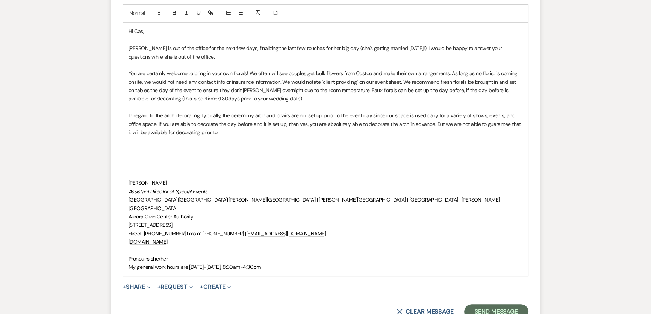
click at [222, 131] on p "In regard to the arch decorating, typically, the ceremony arch and chairs are n…" at bounding box center [326, 123] width 394 height 25
click at [220, 130] on p "In regard to the arch decorating, typically, the ceremony arch and chairs are n…" at bounding box center [326, 123] width 394 height 25
click at [378, 124] on p "In regard to the arch decorating, typically, the ceremony arch and chairs are n…" at bounding box center [326, 123] width 394 height 25
click at [144, 132] on p "In regard to the arch decorating, typically, the ceremony arch and chairs are n…" at bounding box center [326, 123] width 394 height 25
drag, startPoint x: 265, startPoint y: 132, endPoint x: 294, endPoint y: 132, distance: 29.0
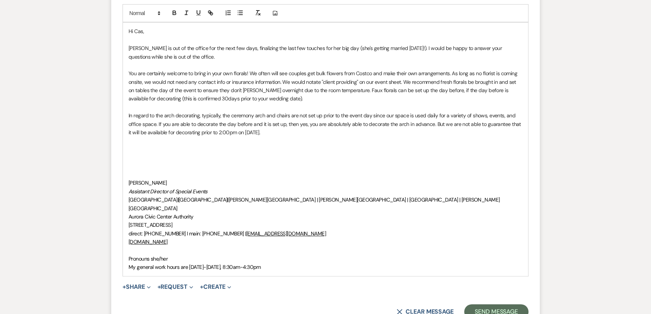
click at [265, 132] on p "In regard to the arch decorating, typically, the ceremony arch and chairs are n…" at bounding box center [326, 123] width 394 height 25
click at [171, 133] on p "In regard to the arch decorating, typically, the ceremony arch and chairs are n…" at bounding box center [326, 123] width 394 height 25
click at [264, 131] on p "In regard to the arch decorating, typically, the ceremony arch and chairs are n…" at bounding box center [326, 123] width 394 height 25
click at [232, 168] on p at bounding box center [326, 166] width 394 height 8
click at [136, 113] on p "In regard to the arch decorating, typically, the ceremony arch and chairs are n…" at bounding box center [326, 123] width 394 height 25
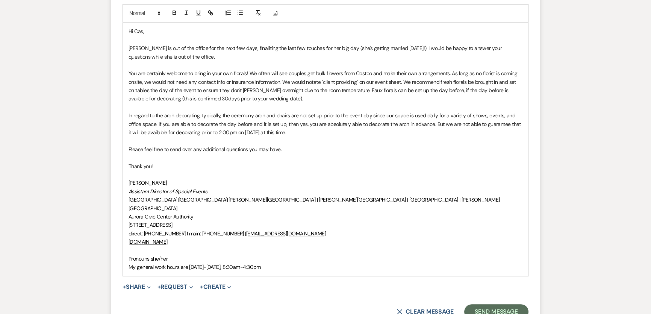
click at [426, 150] on p "Please feel free to send over any additional questions you may have." at bounding box center [326, 149] width 394 height 8
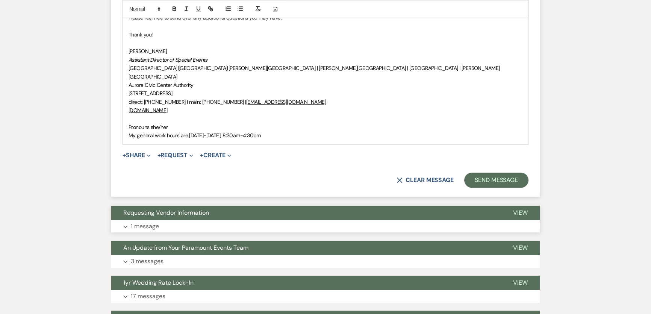
scroll to position [547, 0]
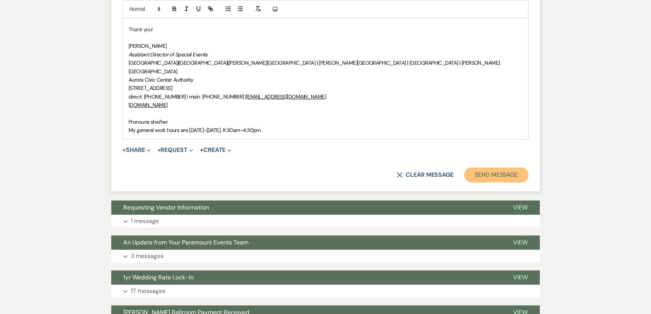
click at [489, 167] on button "Send Message" at bounding box center [496, 174] width 64 height 15
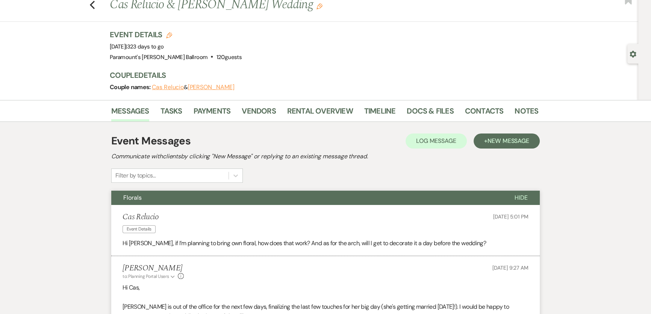
scroll to position [0, 0]
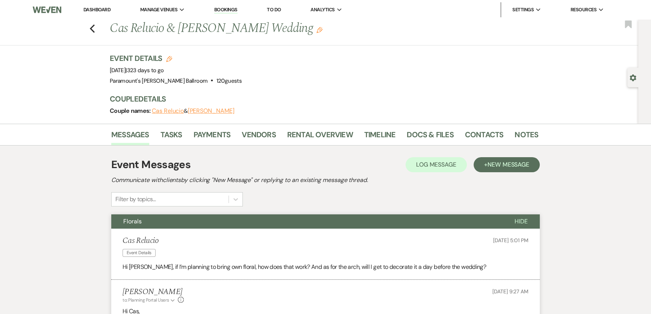
click at [90, 9] on link "Dashboard" at bounding box center [96, 9] width 27 height 6
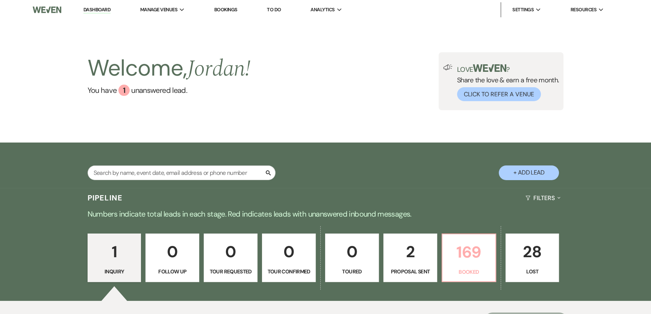
click at [459, 256] on p "169" at bounding box center [469, 252] width 44 height 25
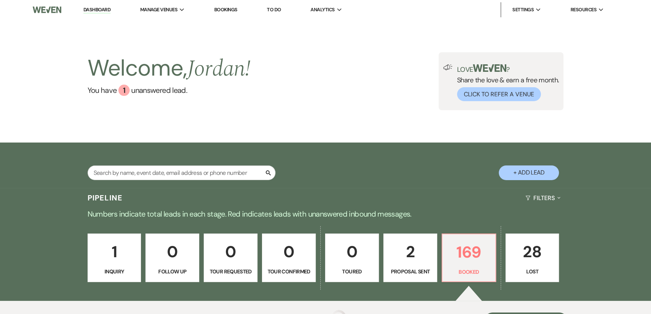
scroll to position [177, 0]
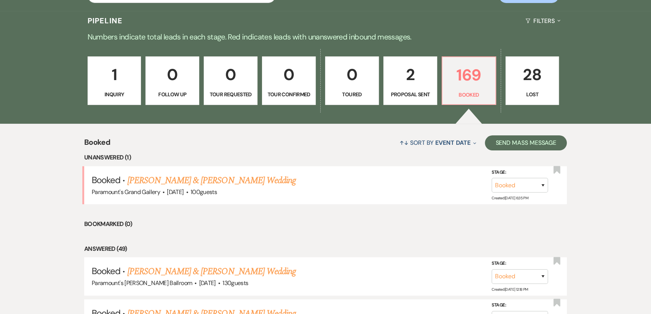
click at [190, 183] on link "[PERSON_NAME] & [PERSON_NAME] Wedding" at bounding box center [211, 181] width 168 height 14
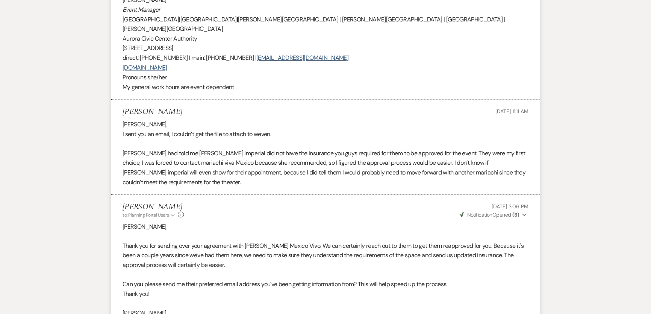
scroll to position [1948, 0]
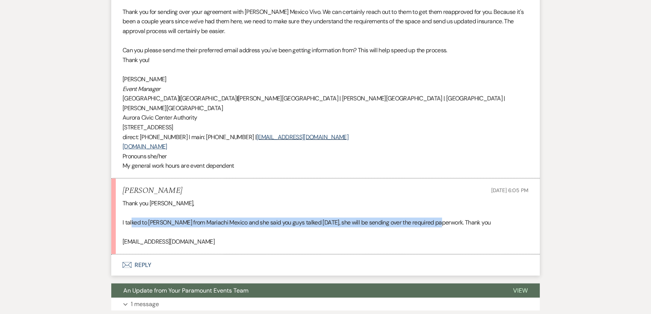
drag, startPoint x: 132, startPoint y: 177, endPoint x: 436, endPoint y: 177, distance: 304.2
click at [436, 218] on p "I talked to [PERSON_NAME] from Mariachi Mexico and she said you guys talked [DA…" at bounding box center [326, 223] width 406 height 10
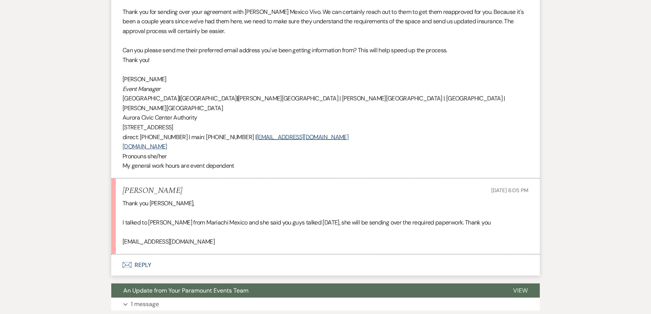
click at [422, 237] on p "[EMAIL_ADDRESS][DOMAIN_NAME]" at bounding box center [326, 242] width 406 height 10
drag, startPoint x: 210, startPoint y: 194, endPoint x: 123, endPoint y: 194, distance: 86.9
click at [123, 237] on p "[EMAIL_ADDRESS][DOMAIN_NAME]" at bounding box center [326, 242] width 406 height 10
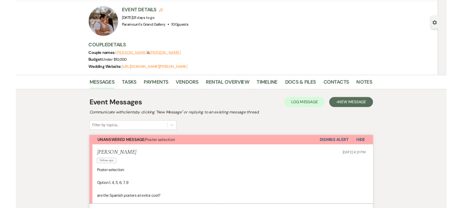
scroll to position [0, 0]
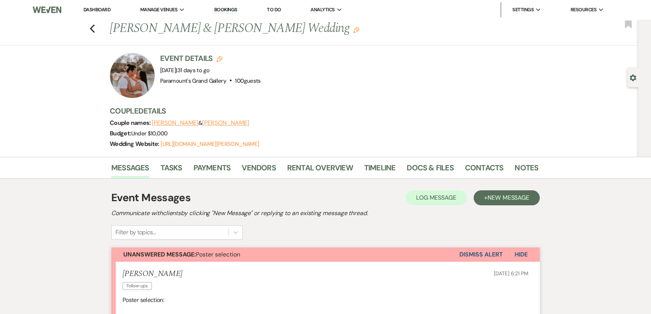
click at [105, 8] on link "Dashboard" at bounding box center [96, 9] width 27 height 6
